Goal: Task Accomplishment & Management: Manage account settings

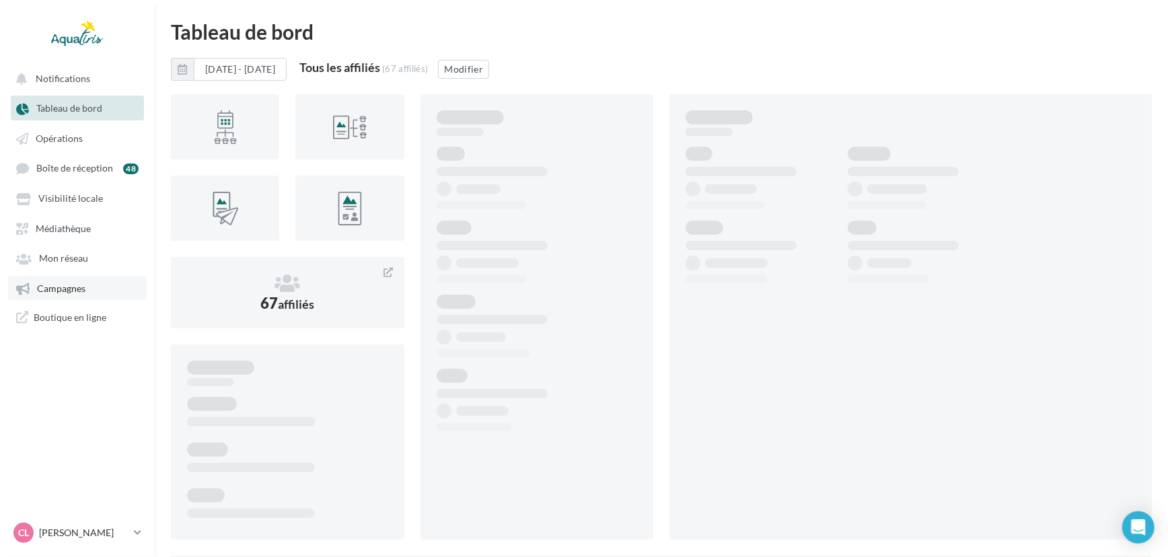
click at [89, 295] on link "Campagnes" at bounding box center [77, 288] width 139 height 24
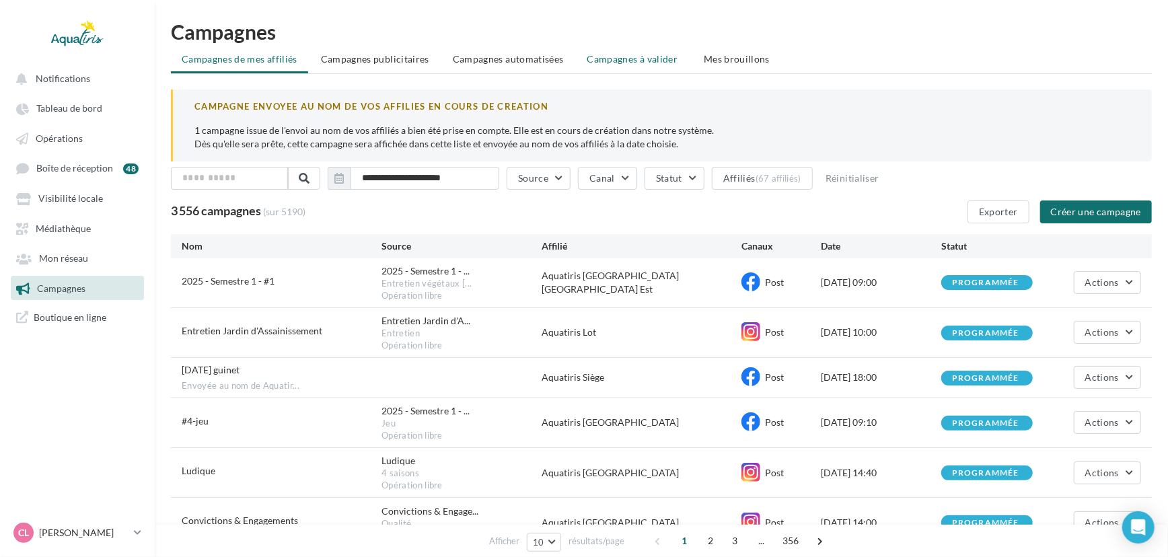
click at [652, 55] on span "Campagnes à valider" at bounding box center [632, 58] width 91 height 13
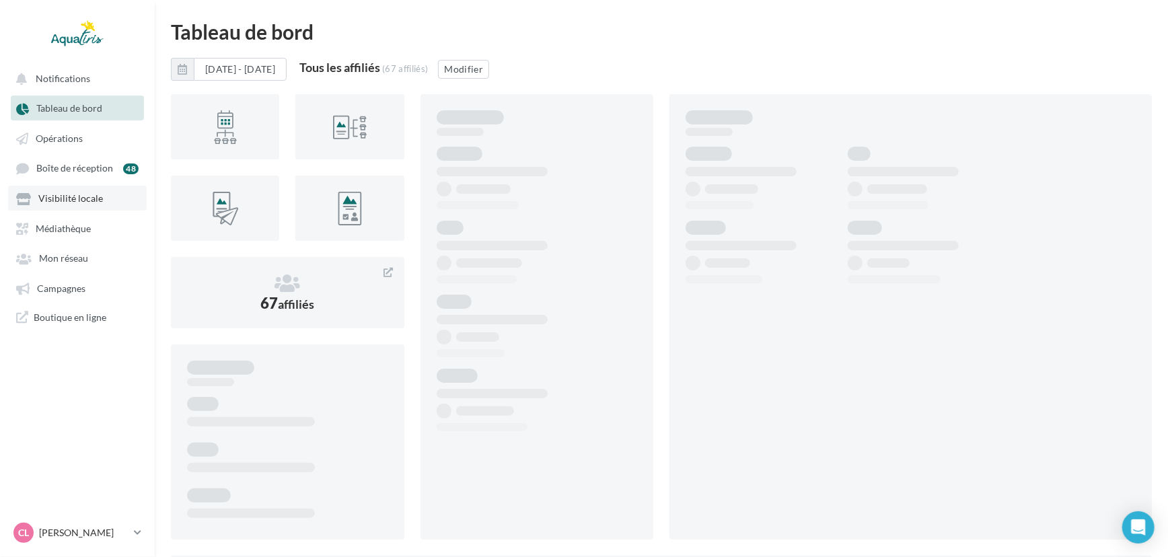
click at [48, 209] on link "Visibilité locale" at bounding box center [77, 198] width 139 height 24
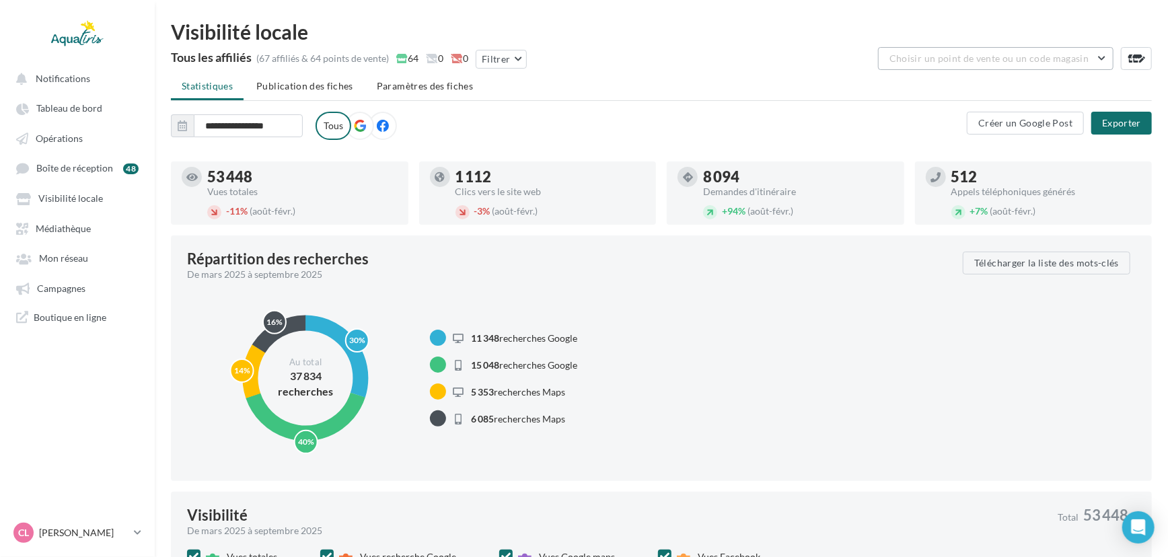
click at [1085, 61] on button "Choisir un point de vente ou un code magasin" at bounding box center [995, 58] width 235 height 23
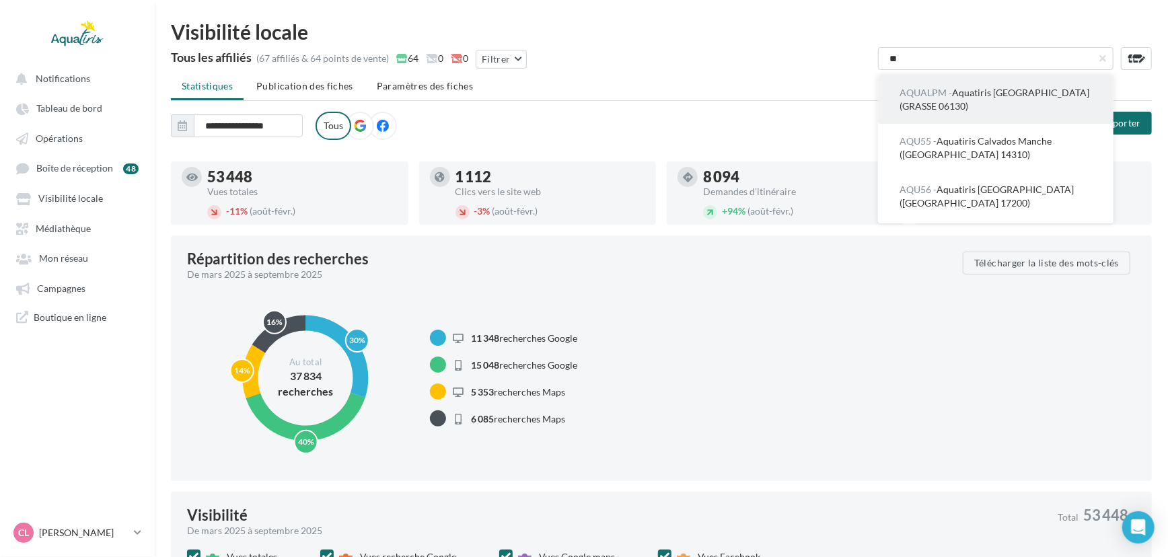
type input "*"
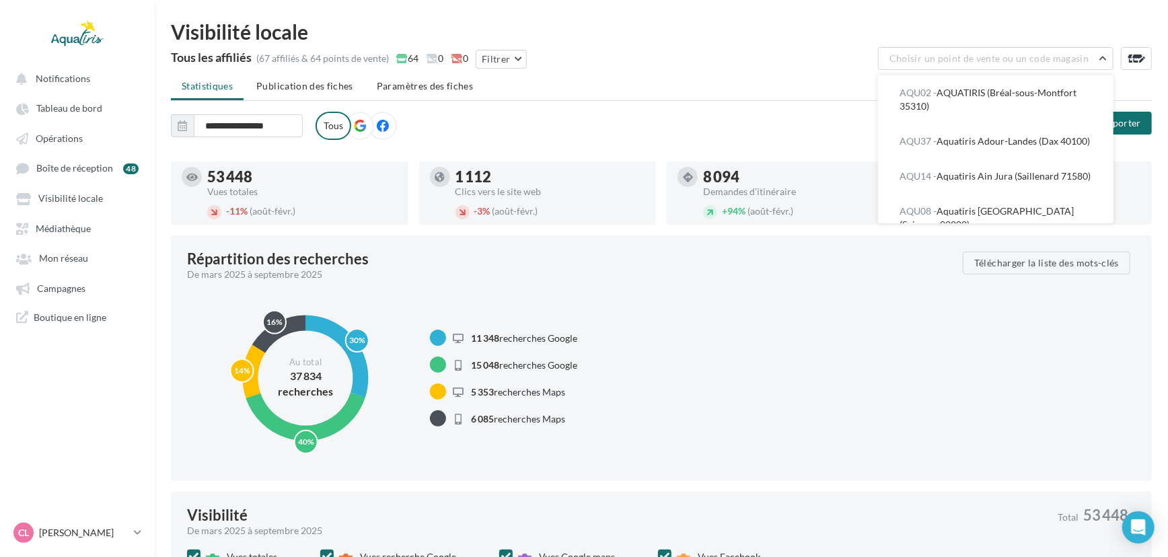
click at [786, 99] on ul "Statistiques Publication des fiches Paramètres des fiches" at bounding box center [661, 87] width 981 height 27
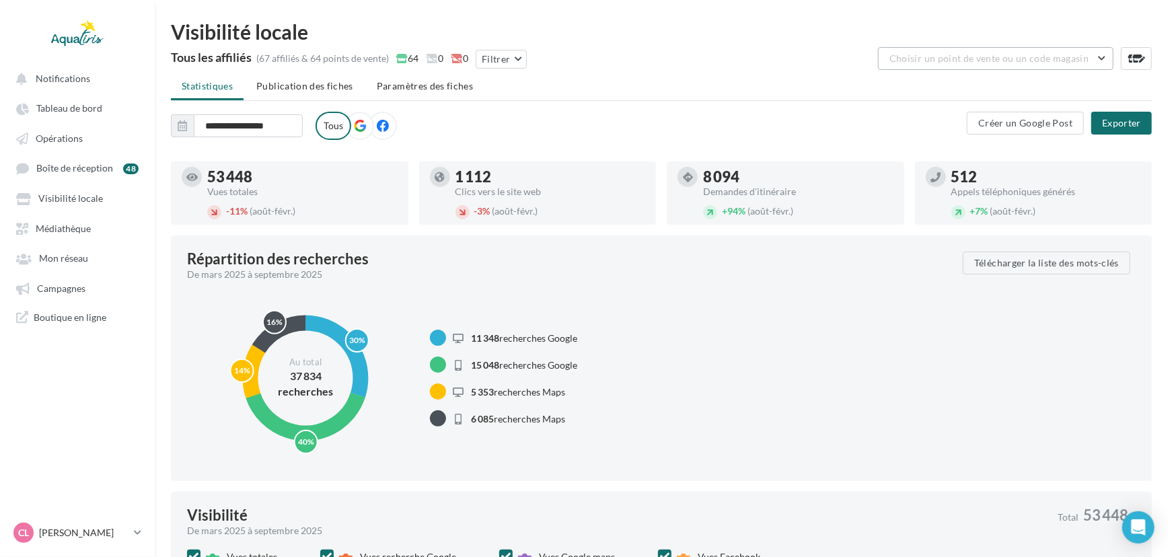
click at [1096, 56] on button "Choisir un point de vente ou un code magasin" at bounding box center [995, 58] width 235 height 23
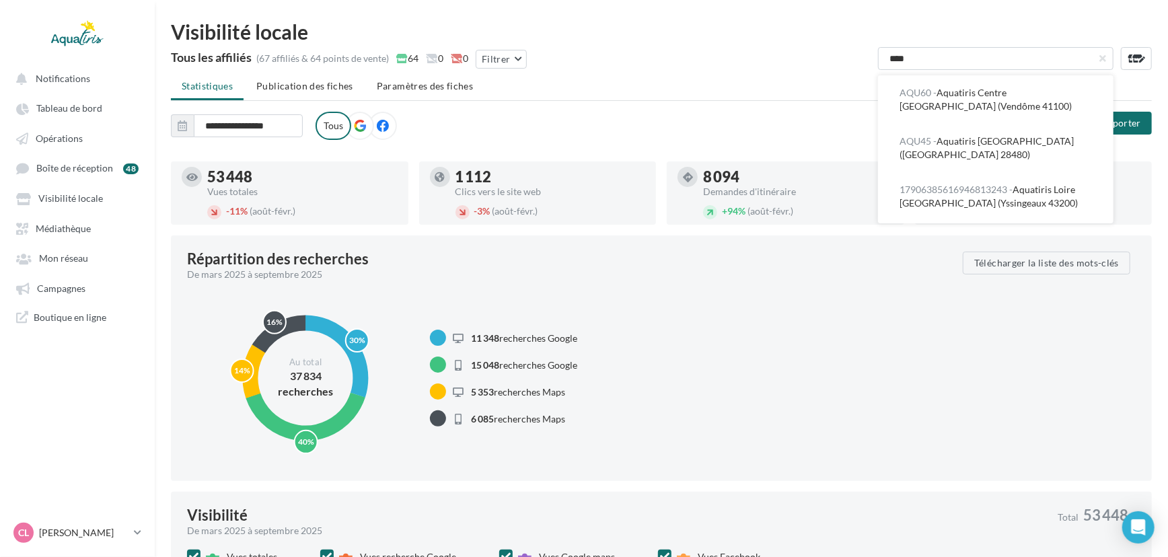
type input "*****"
drag, startPoint x: 942, startPoint y: 57, endPoint x: 833, endPoint y: 65, distance: 109.3
click at [833, 65] on div "Tous les affiliés (67 affiliés & 64 points de vente) 64 0 0 Filtrer ***** AQU60…" at bounding box center [661, 60] width 981 height 27
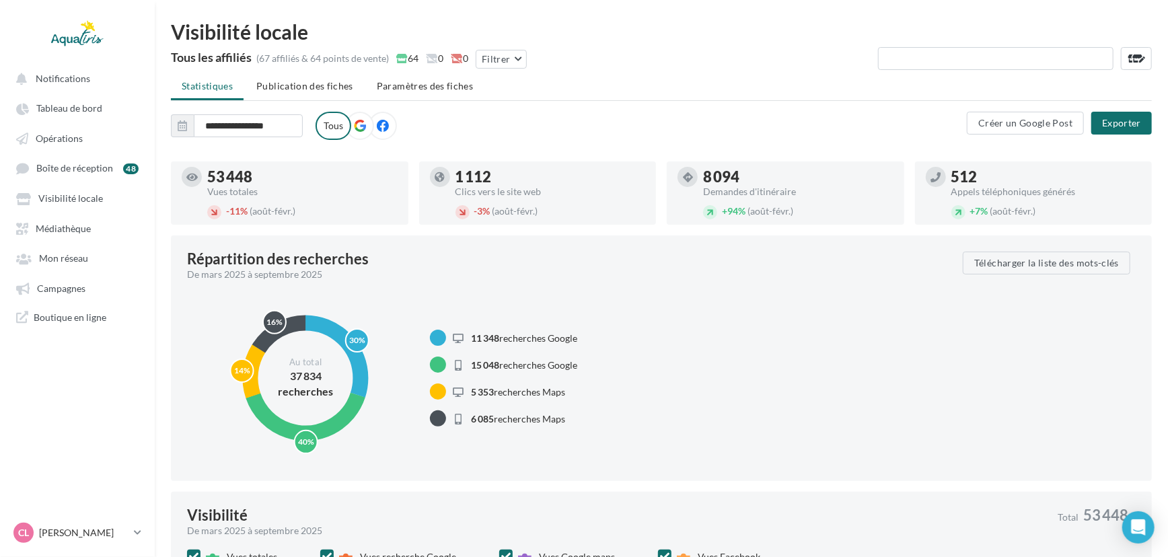
click at [800, 94] on ul "Statistiques Publication des fiches Paramètres des fiches" at bounding box center [661, 87] width 981 height 27
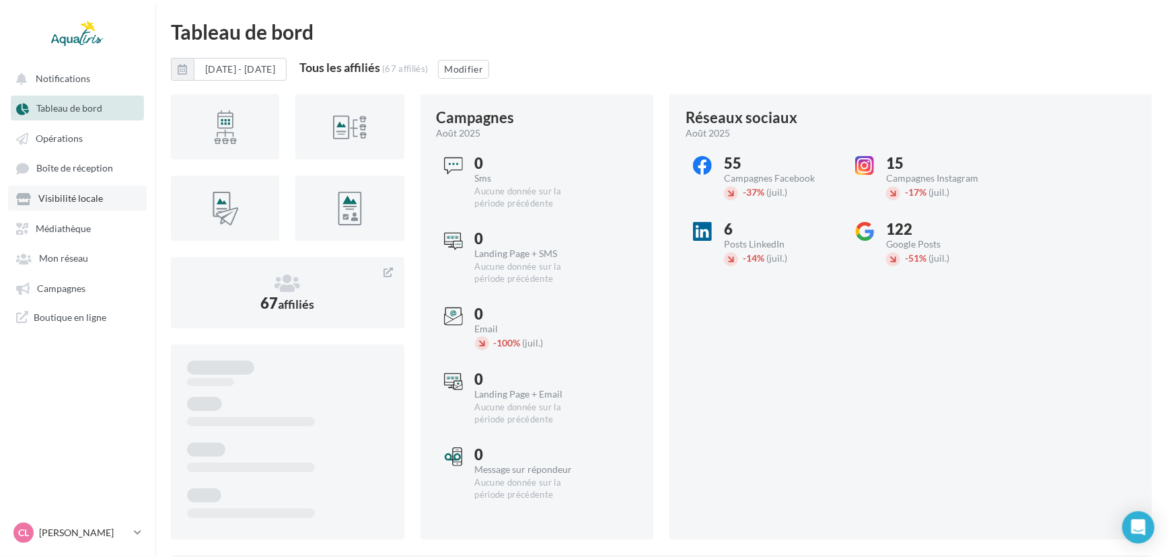
click at [79, 207] on link "Visibilité locale" at bounding box center [77, 198] width 139 height 24
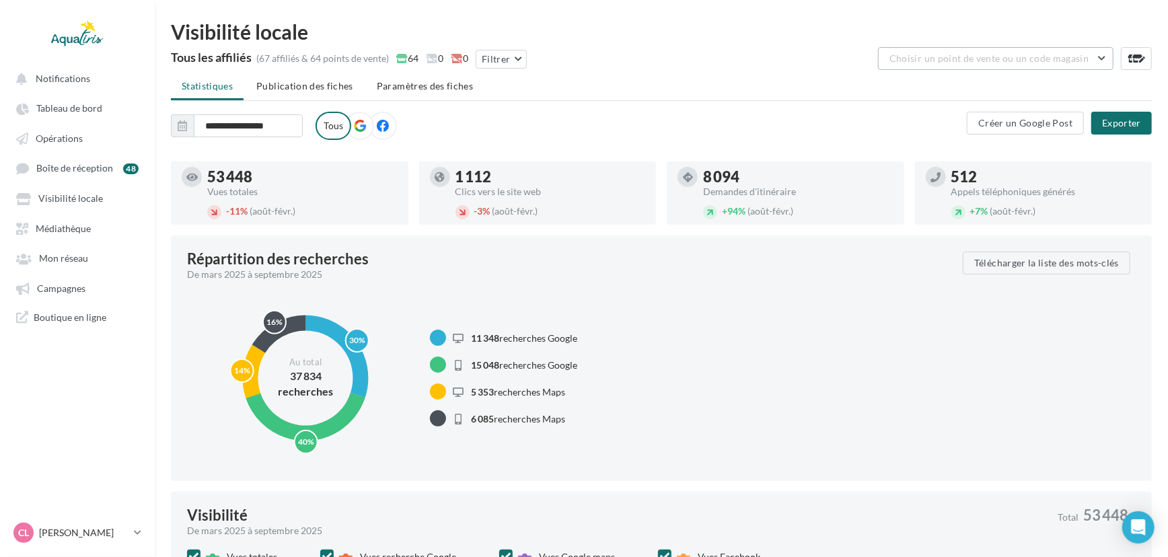
click at [920, 50] on button "Choisir un point de vente ou un code magasin" at bounding box center [995, 58] width 235 height 23
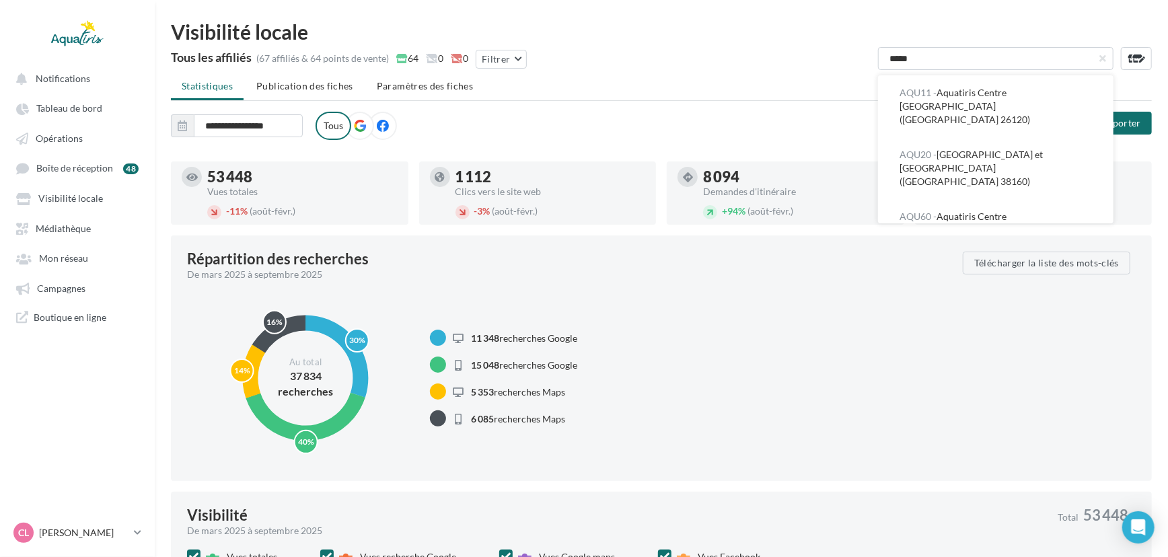
type input "******"
drag, startPoint x: 940, startPoint y: 61, endPoint x: 854, endPoint y: 56, distance: 86.2
click at [854, 56] on div "Tous les affiliés (67 affiliés & 64 points de vente) 64 0 0 Filtrer ****** AQU1…" at bounding box center [661, 60] width 981 height 27
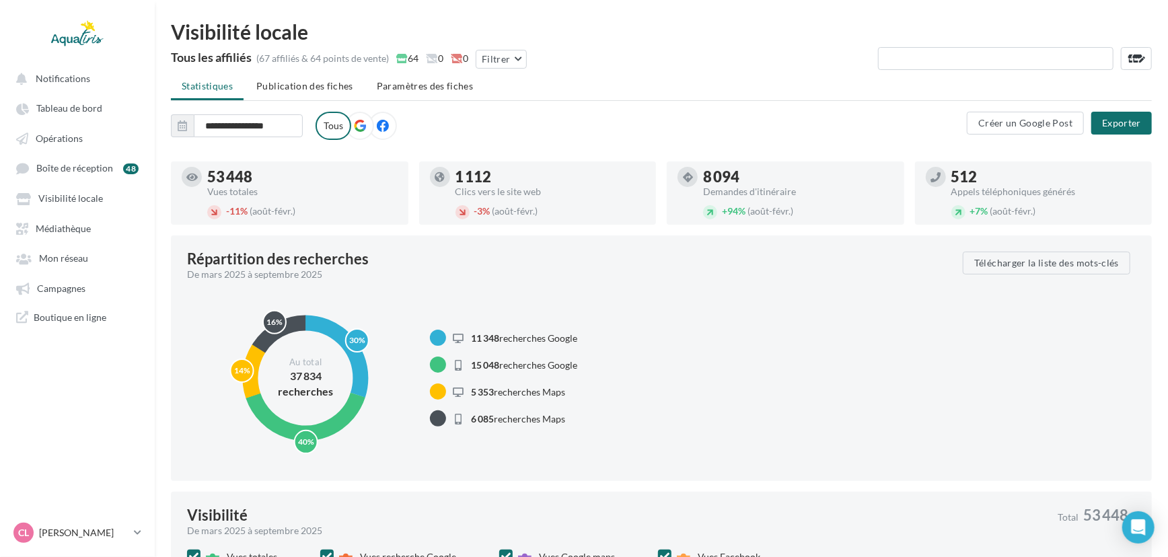
click at [842, 64] on div "Tous les affiliés (67 affiliés & 64 points de vente) 64 0 0 Filtrer AQU02 - AQU…" at bounding box center [661, 60] width 981 height 27
click at [313, 91] on span "Publication des fiches" at bounding box center [304, 85] width 97 height 11
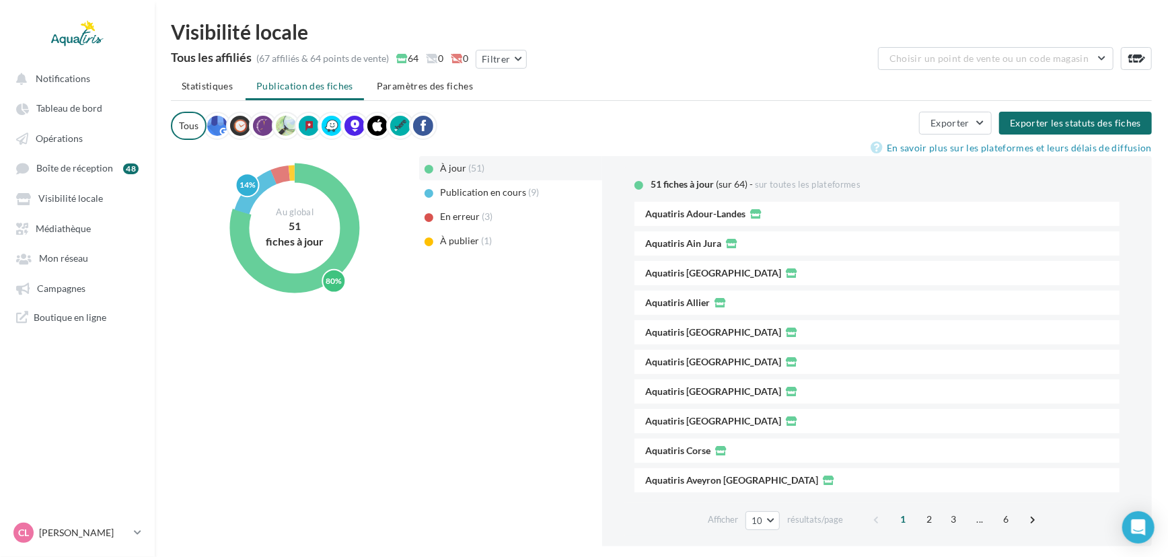
click at [480, 196] on span "Publication en cours" at bounding box center [484, 191] width 86 height 11
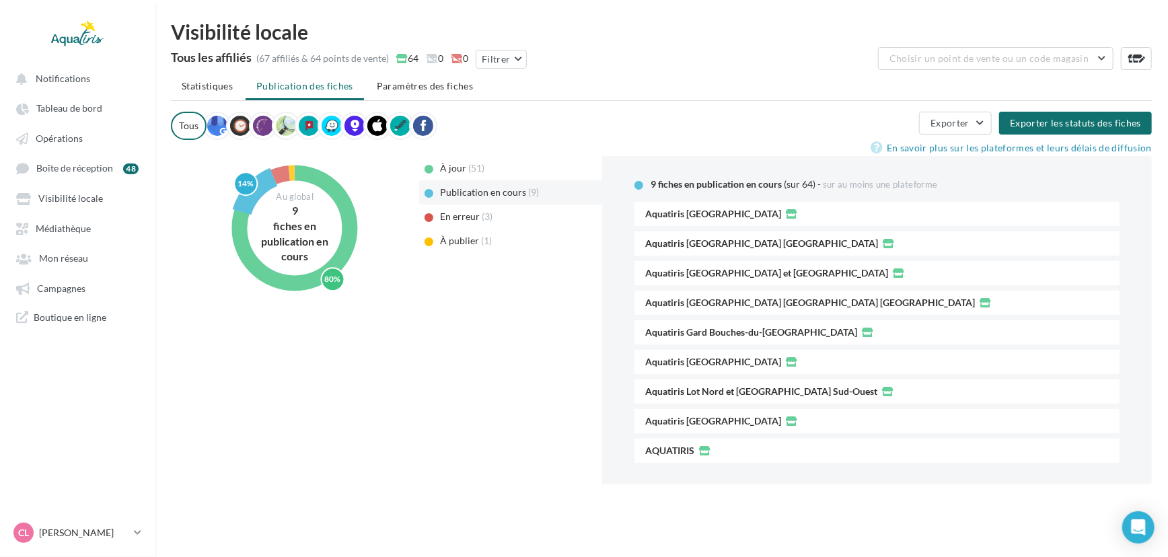
click at [459, 222] on div "En erreur (3)" at bounding box center [510, 216] width 183 height 24
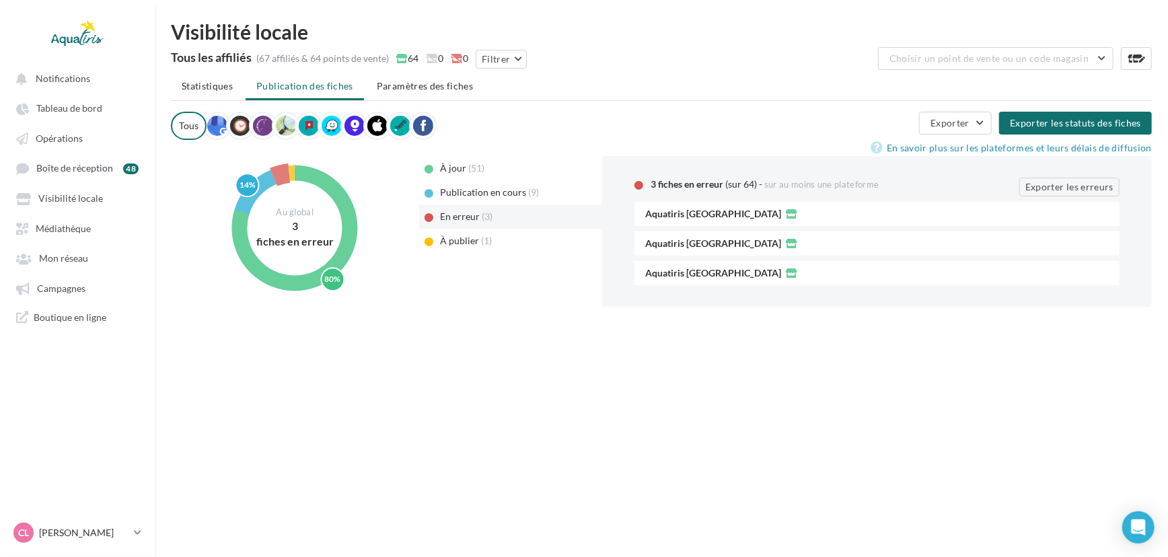
click at [459, 241] on span "À publier" at bounding box center [460, 240] width 39 height 11
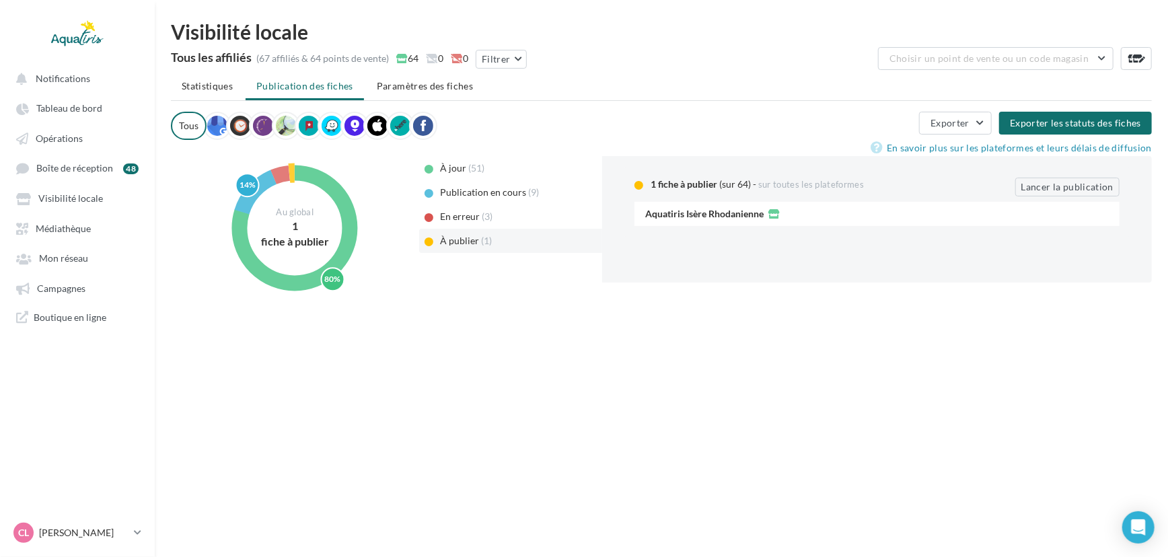
click at [457, 194] on span "Publication en cours" at bounding box center [484, 191] width 86 height 11
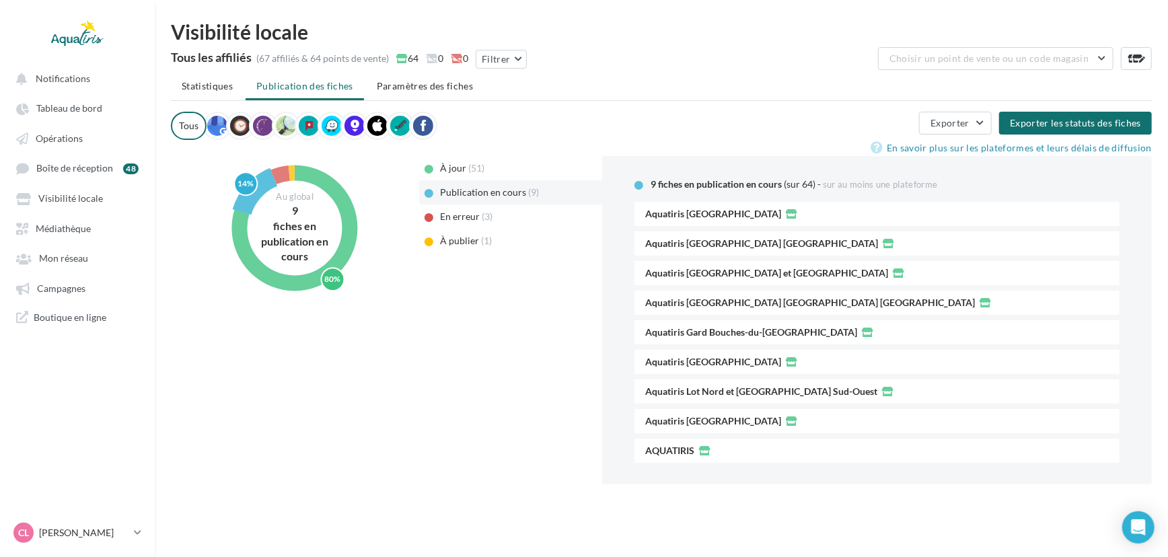
click at [490, 172] on div "À jour (51)" at bounding box center [510, 168] width 183 height 24
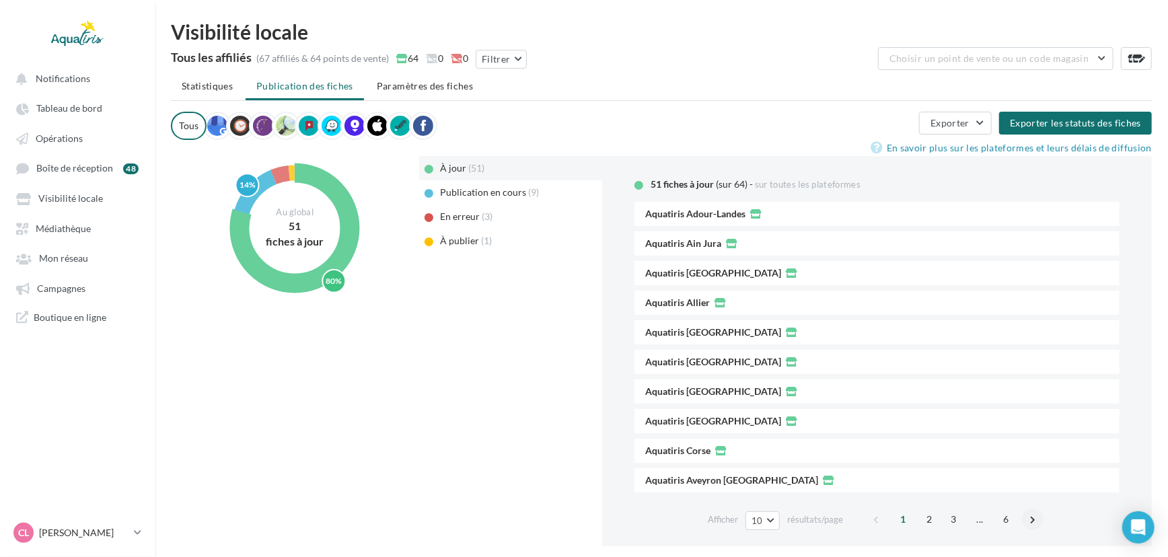
click at [1029, 518] on span at bounding box center [1033, 520] width 22 height 22
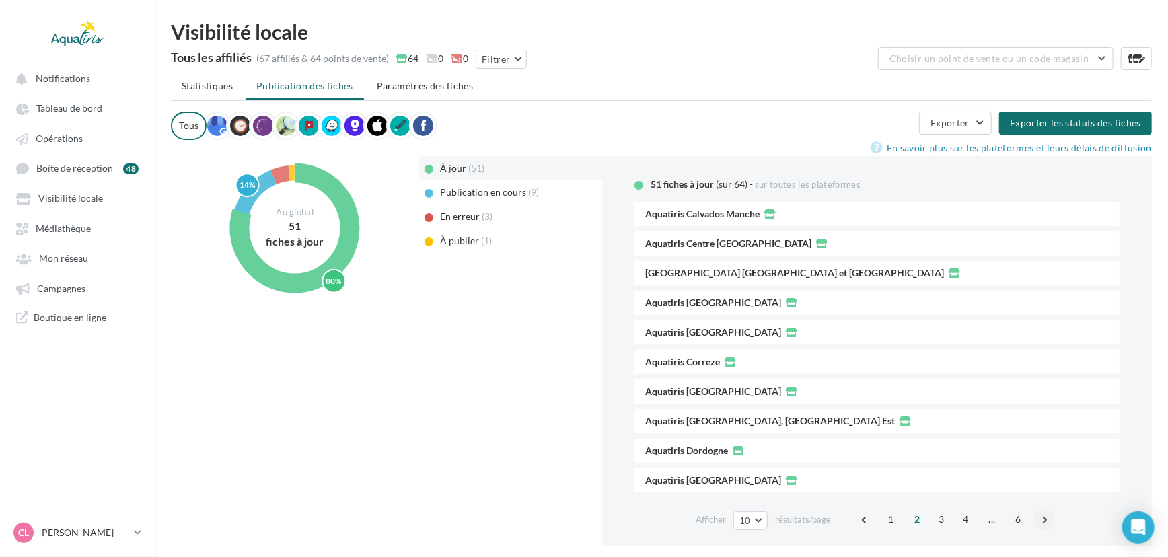
click at [1029, 518] on div "1 2 3 4 ... 6" at bounding box center [956, 520] width 204 height 22
click at [1039, 518] on span at bounding box center [1045, 520] width 22 height 22
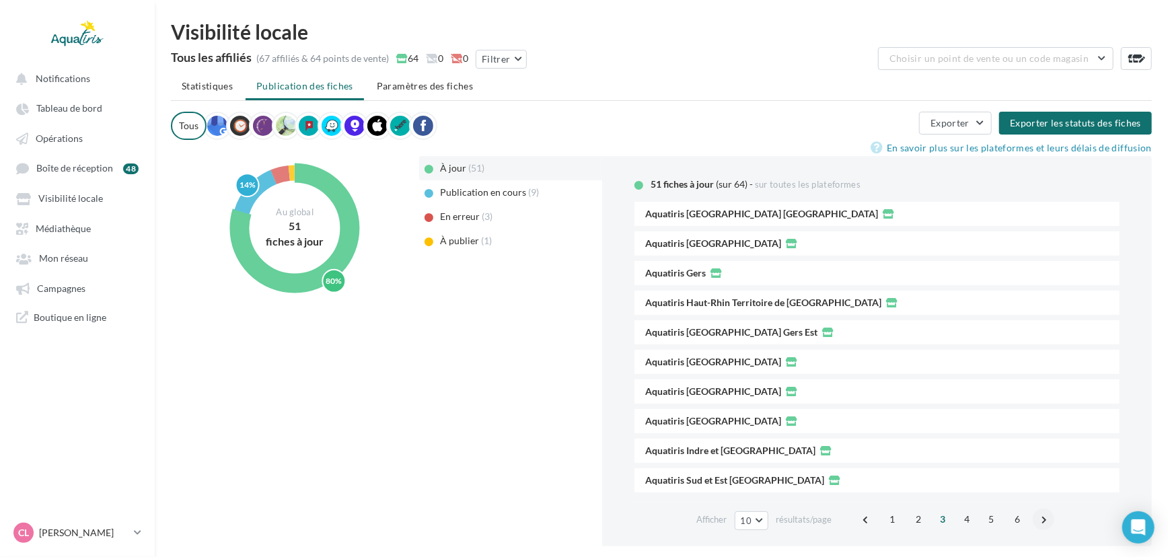
click at [1039, 518] on span at bounding box center [1044, 520] width 22 height 22
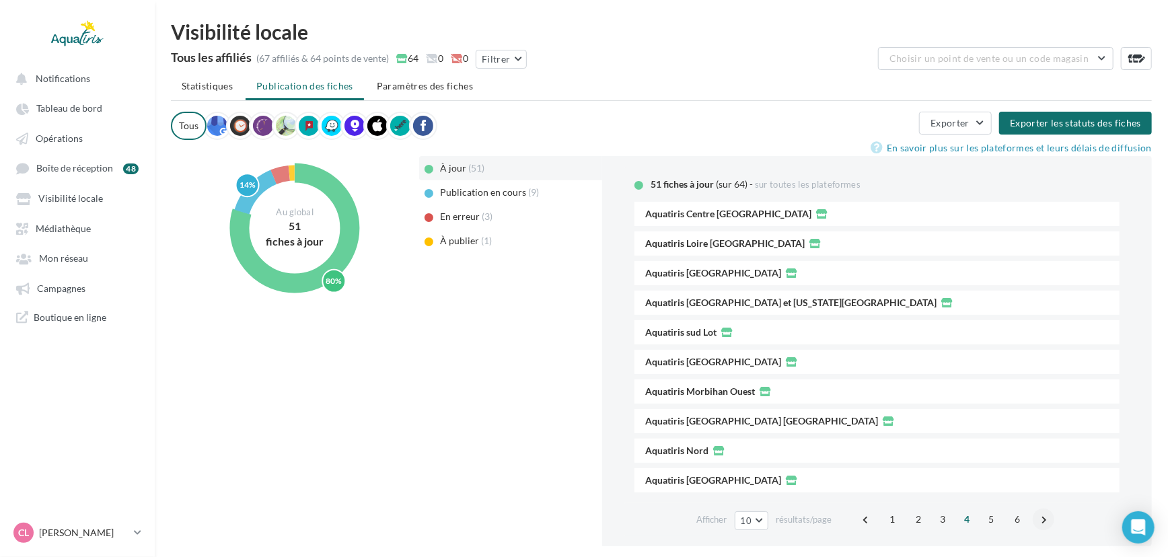
click at [1039, 518] on span at bounding box center [1044, 520] width 22 height 22
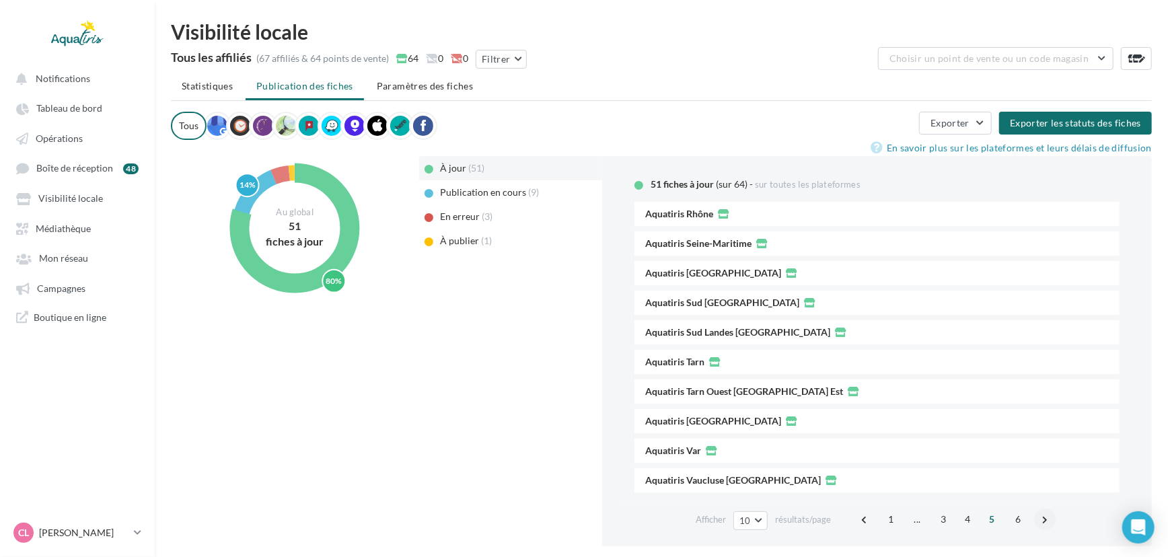
click at [1039, 518] on span at bounding box center [1045, 520] width 22 height 22
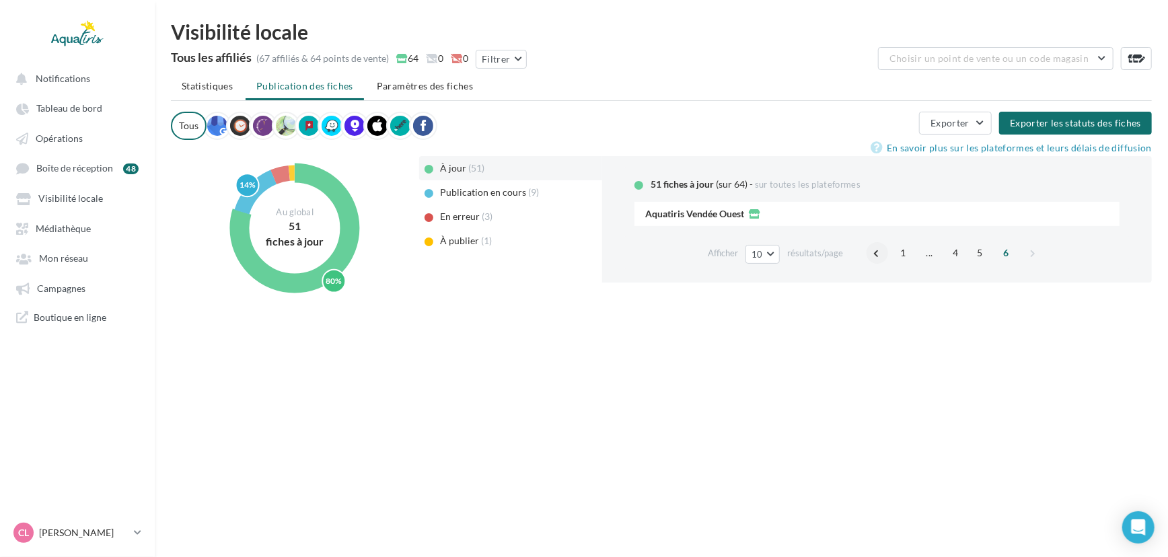
click at [878, 256] on span at bounding box center [877, 253] width 22 height 22
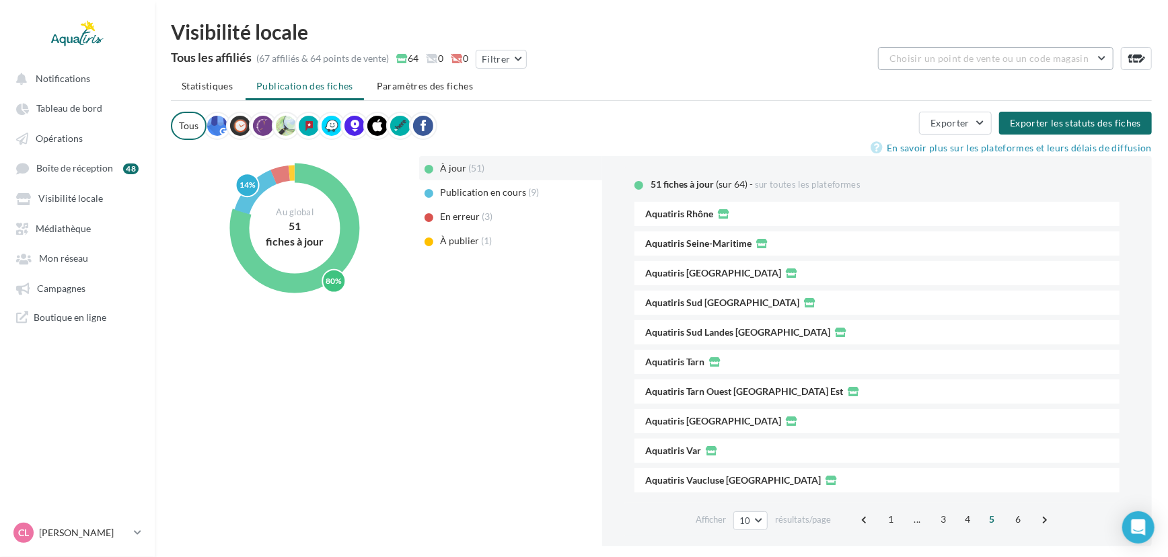
click at [908, 50] on button "Choisir un point de vente ou un code magasin" at bounding box center [995, 58] width 235 height 23
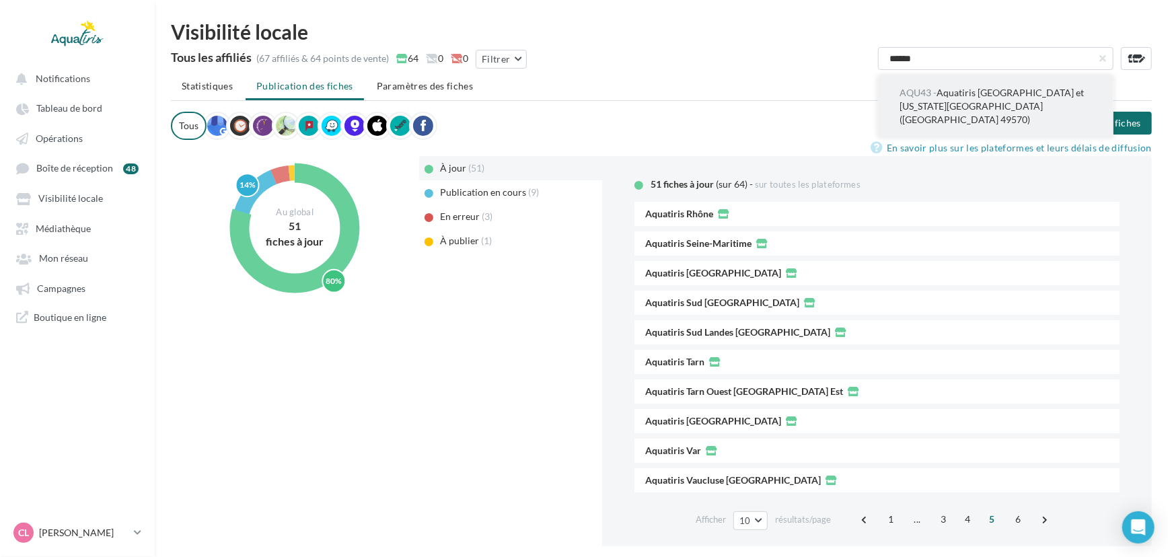
type input "******"
click at [917, 96] on span "AQU43 -" at bounding box center [917, 92] width 37 height 11
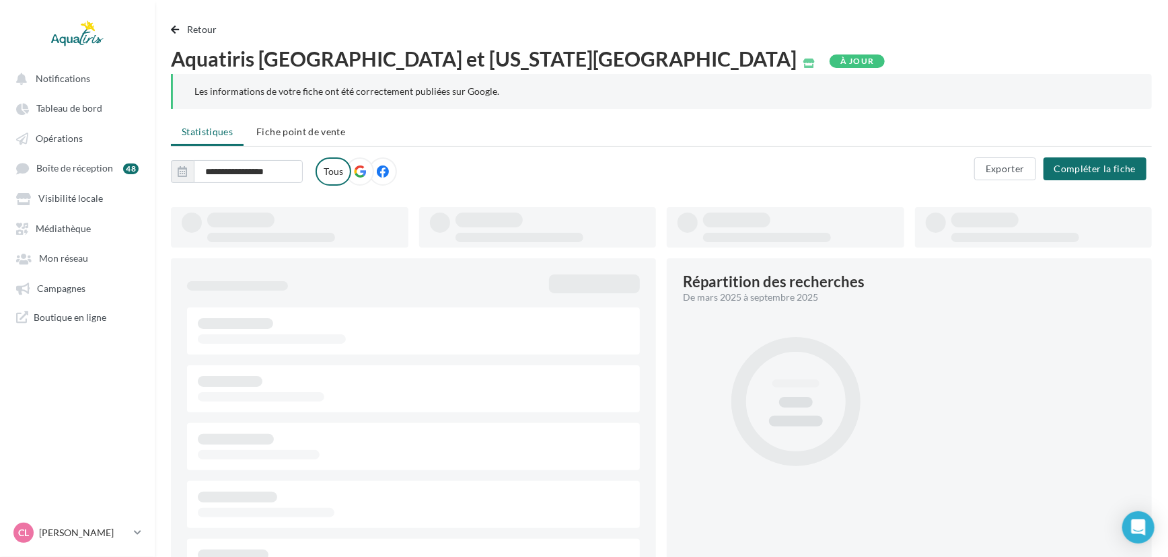
type input "**********"
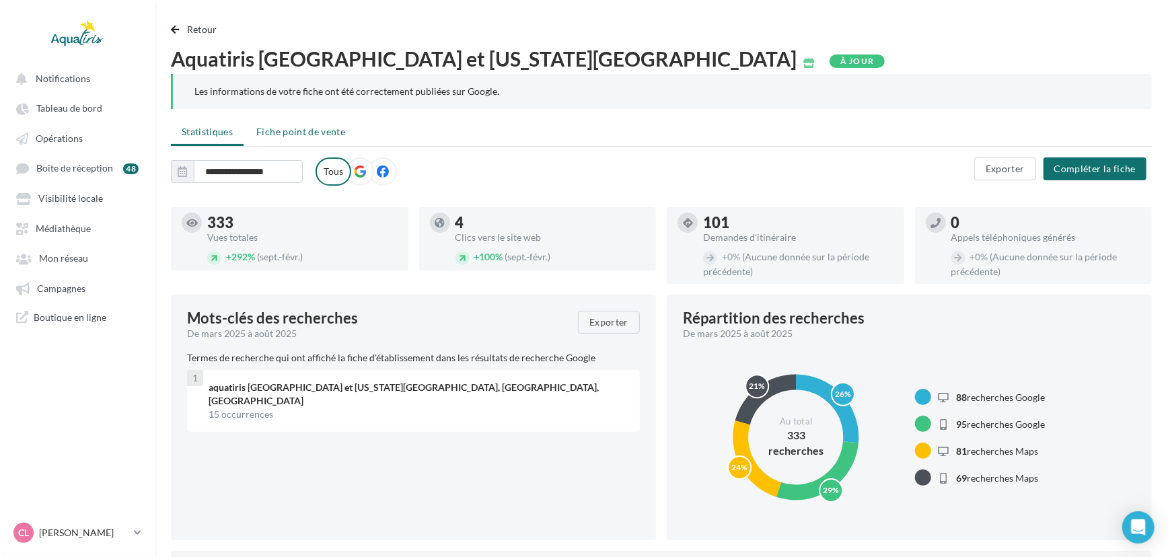
click at [287, 126] on span "Fiche point de vente" at bounding box center [300, 131] width 89 height 11
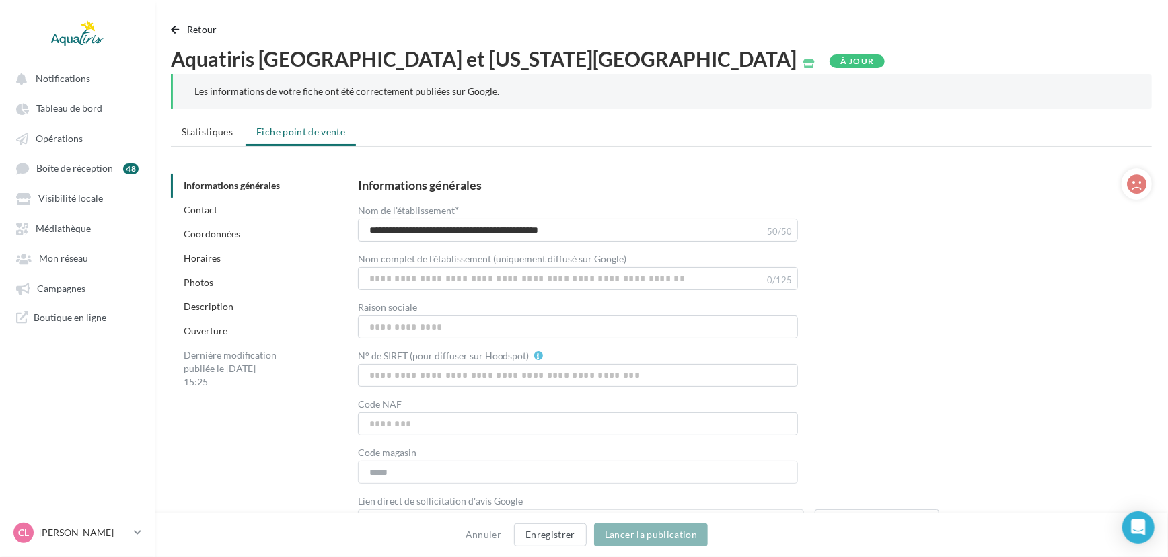
click at [196, 34] on span "Retour" at bounding box center [202, 29] width 30 height 11
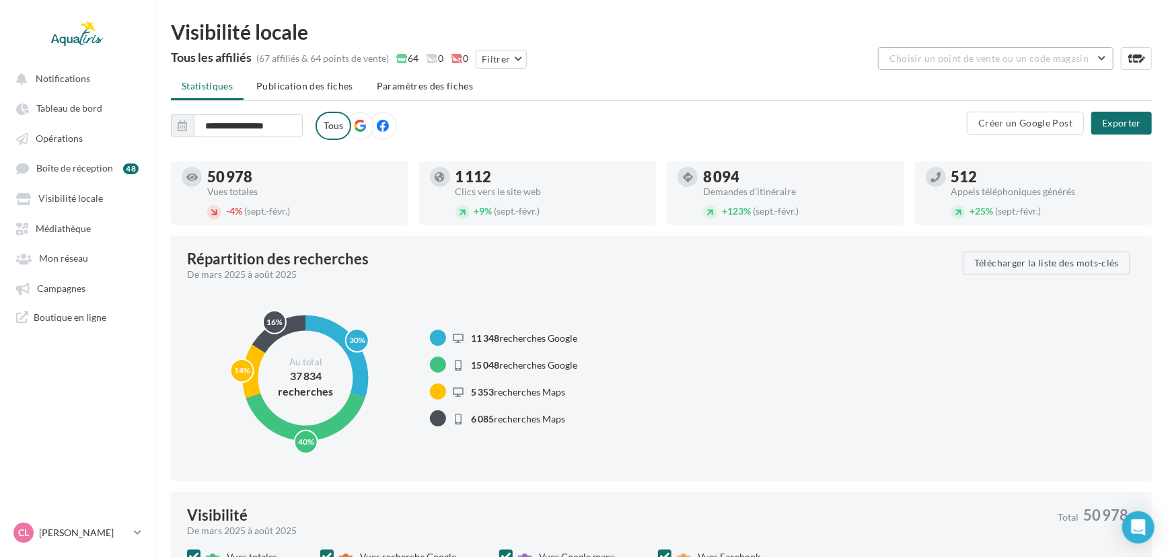
click at [987, 63] on button "Choisir un point de vente ou un code magasin" at bounding box center [995, 58] width 235 height 23
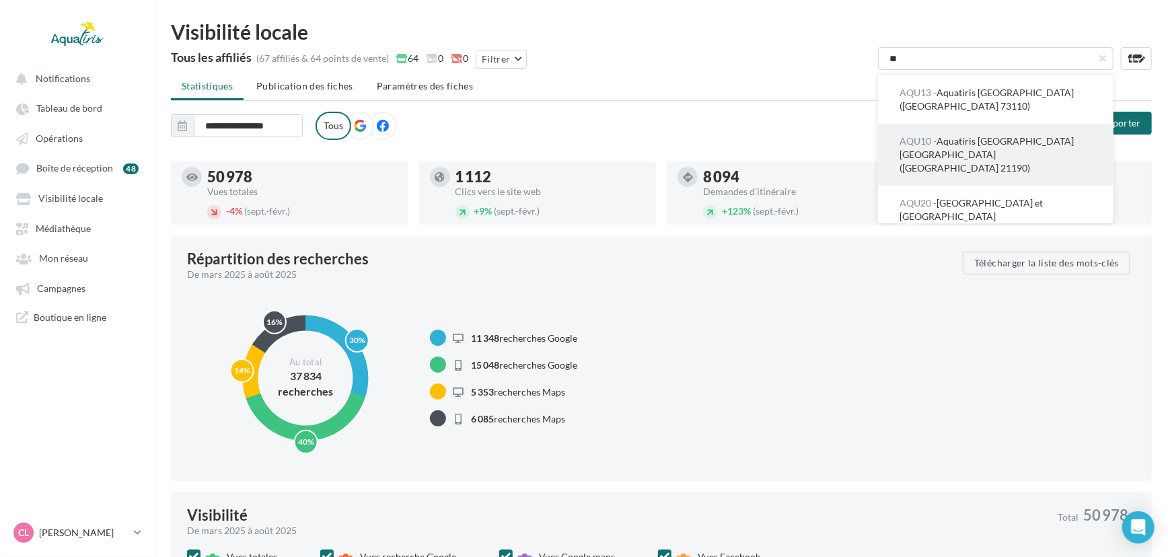
type input "*"
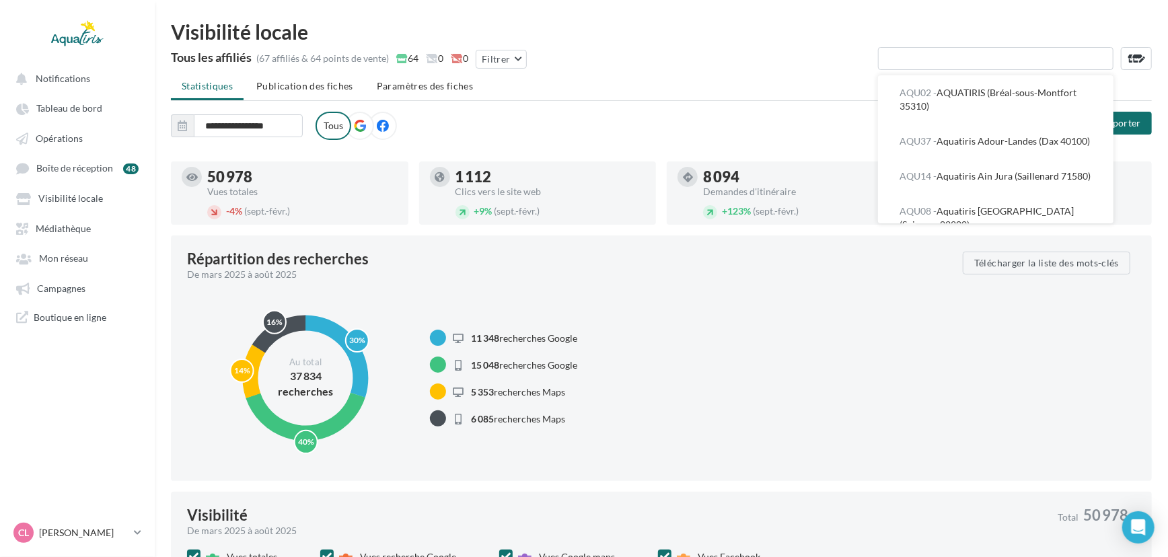
click at [794, 89] on ul "Statistiques Publication des fiches Paramètres des fiches" at bounding box center [661, 87] width 981 height 27
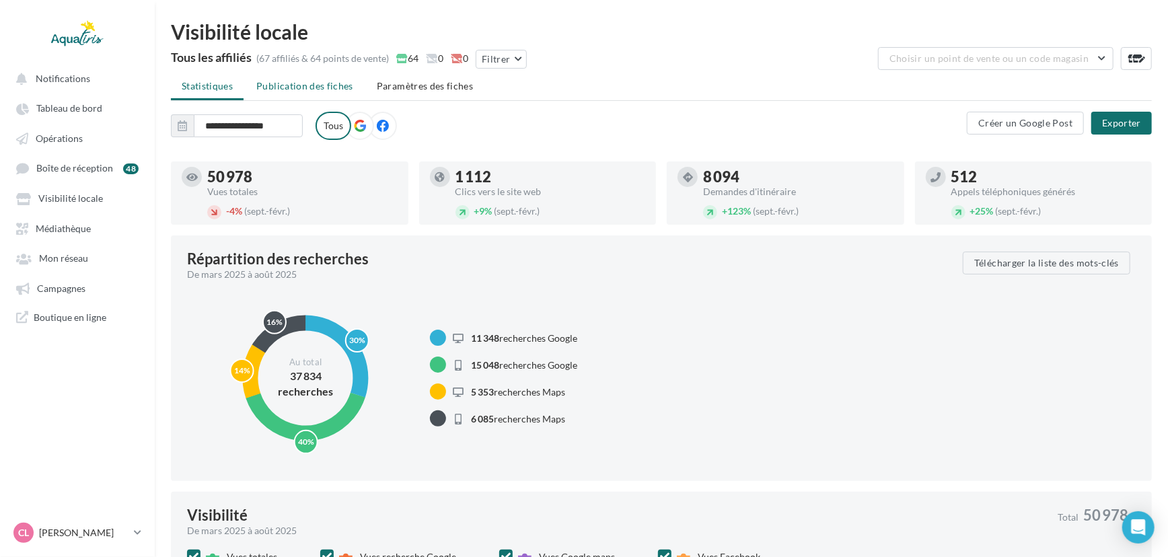
click at [336, 96] on li "Publication des fiches" at bounding box center [305, 86] width 118 height 24
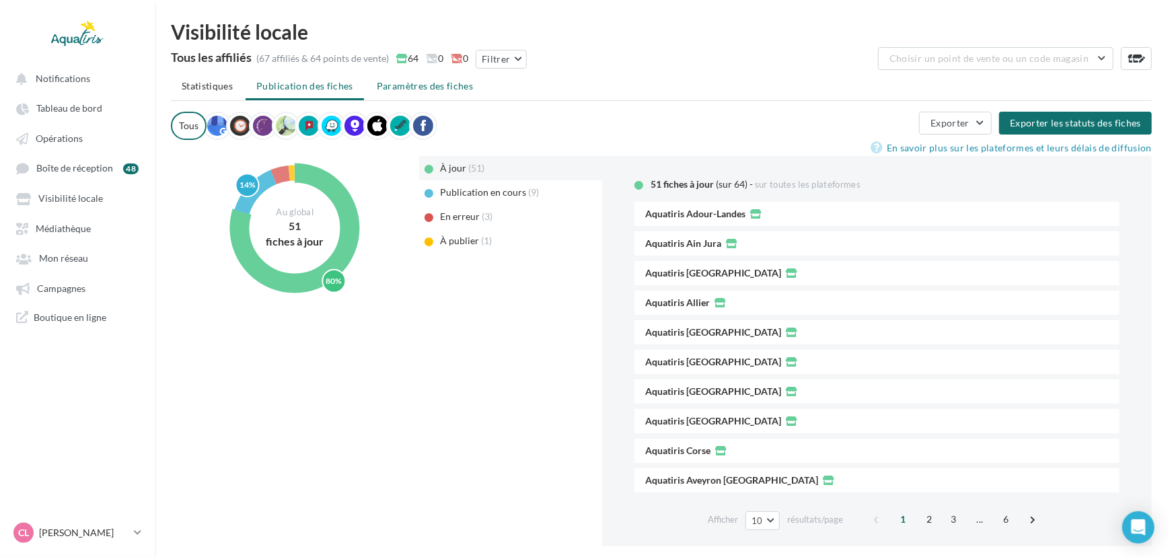
click at [406, 85] on span "Paramètres des fiches" at bounding box center [425, 85] width 96 height 11
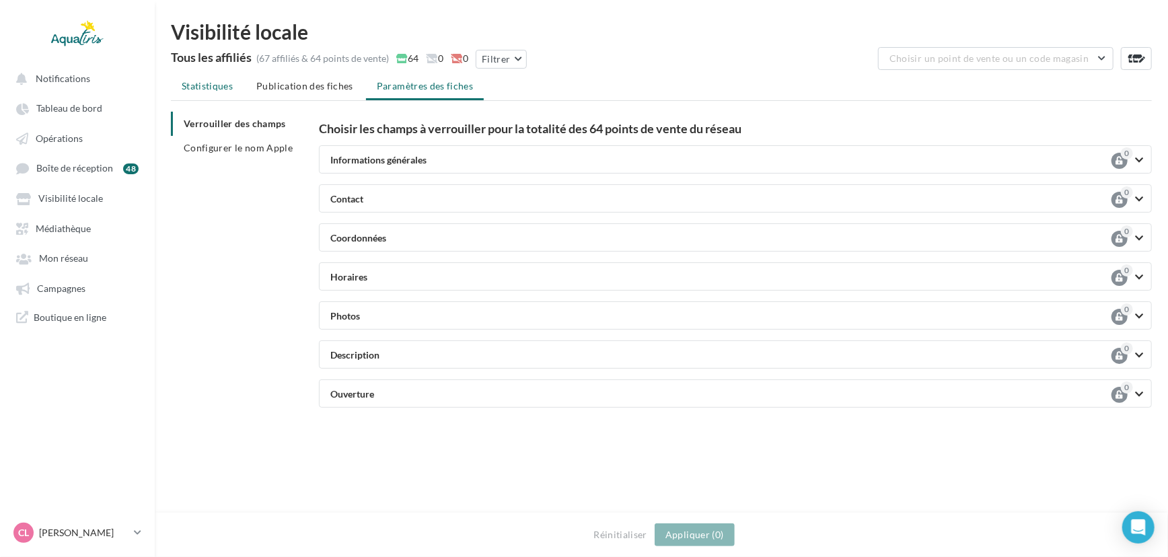
click at [209, 93] on li "Statistiques" at bounding box center [207, 86] width 73 height 24
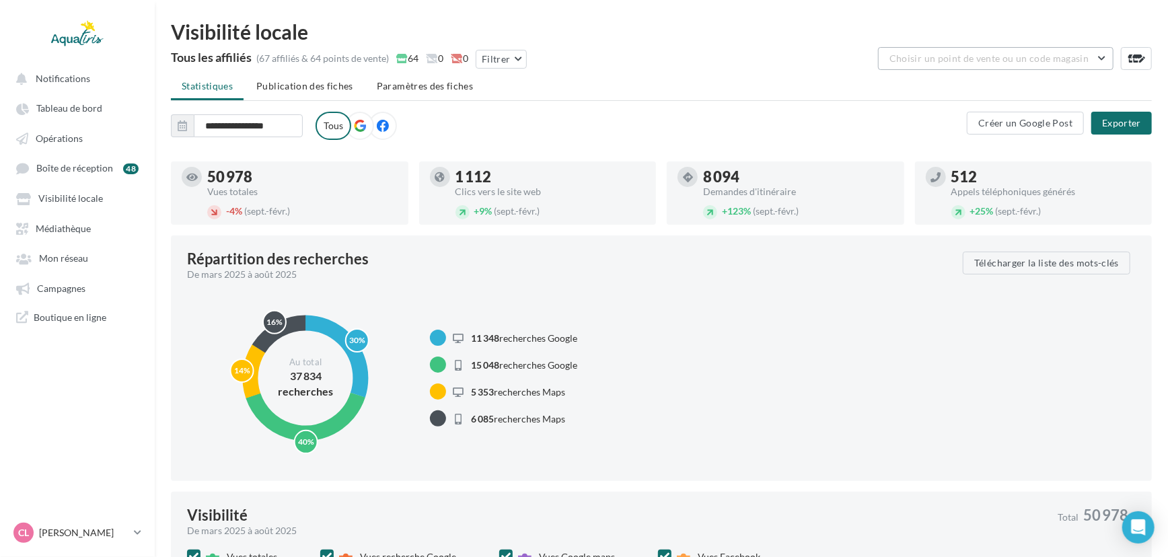
click at [1063, 60] on span "Choisir un point de vente ou un code magasin" at bounding box center [988, 57] width 199 height 11
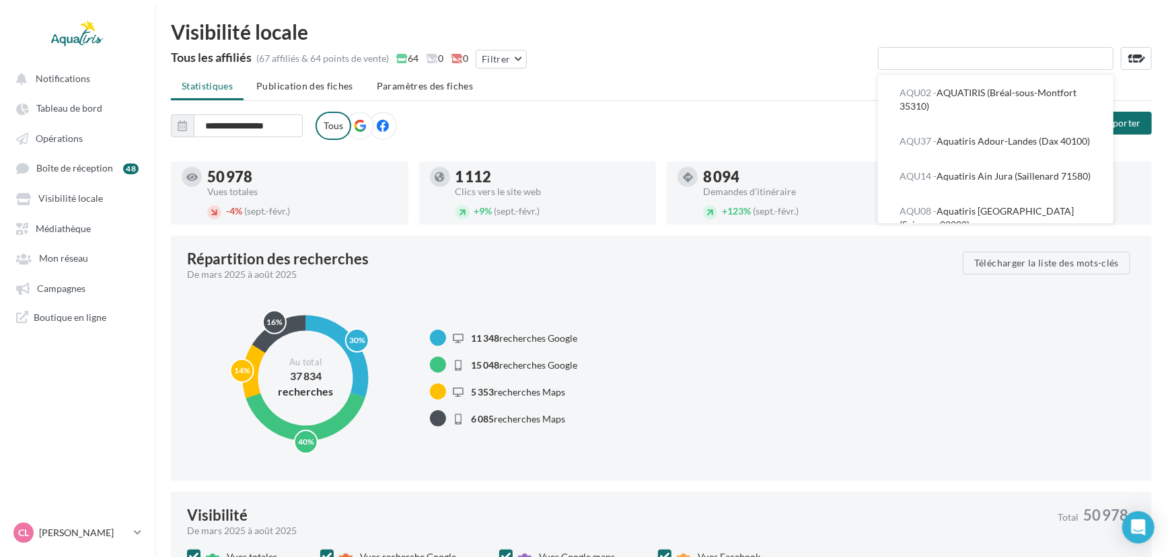
click at [858, 47] on div "Tous les affiliés (67 affiliés & 64 points de vente) 64 0 0 Filtrer AQU02 - AQU…" at bounding box center [661, 60] width 981 height 27
